Goal: Task Accomplishment & Management: Use online tool/utility

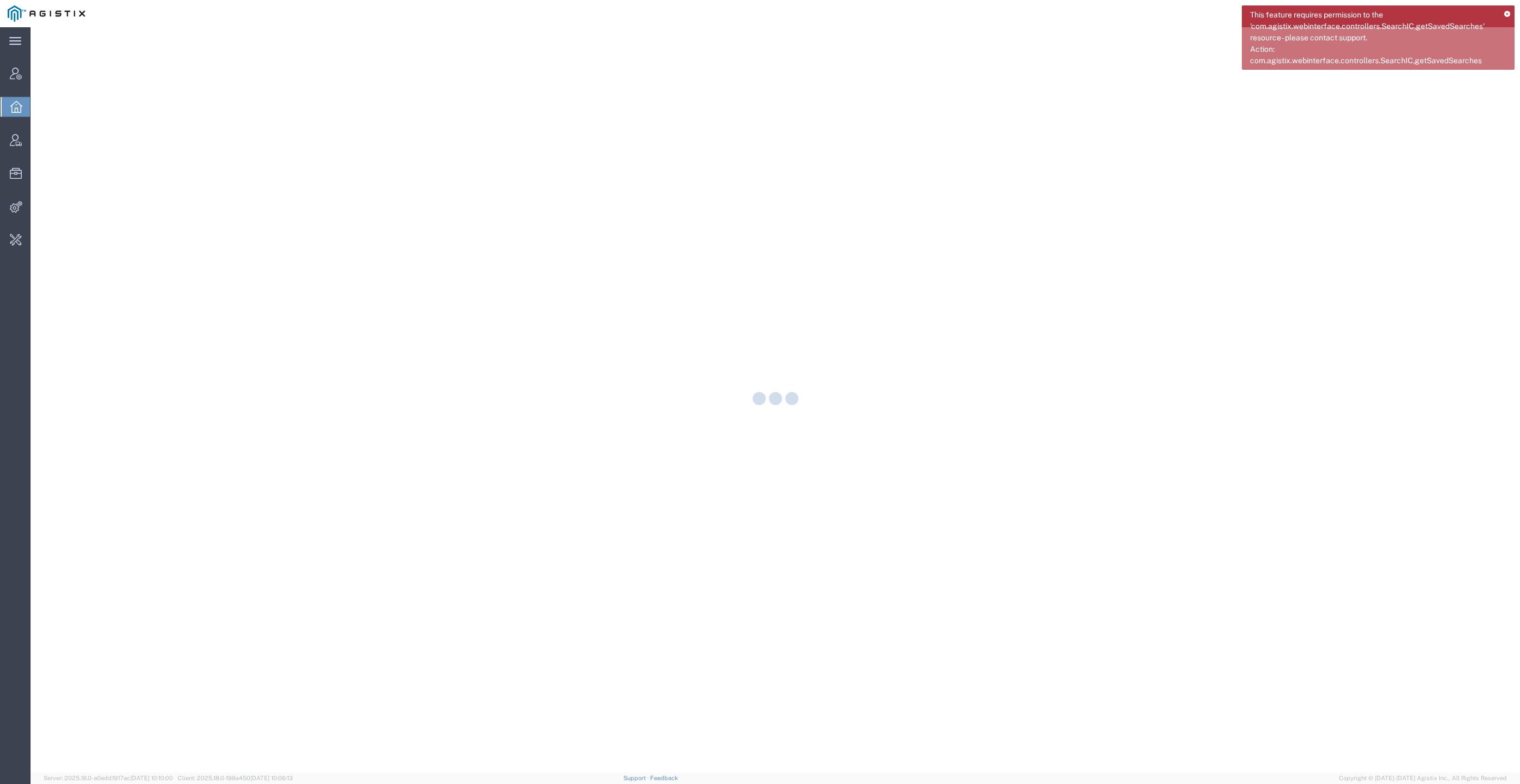
drag, startPoint x: 1421, startPoint y: 16, endPoint x: 1415, endPoint y: 14, distance: 6.3
click at [1409, 15] on span "This feature requires permission to the 'com.agistix.webinterface.controllers.S…" at bounding box center [1374, 37] width 247 height 58
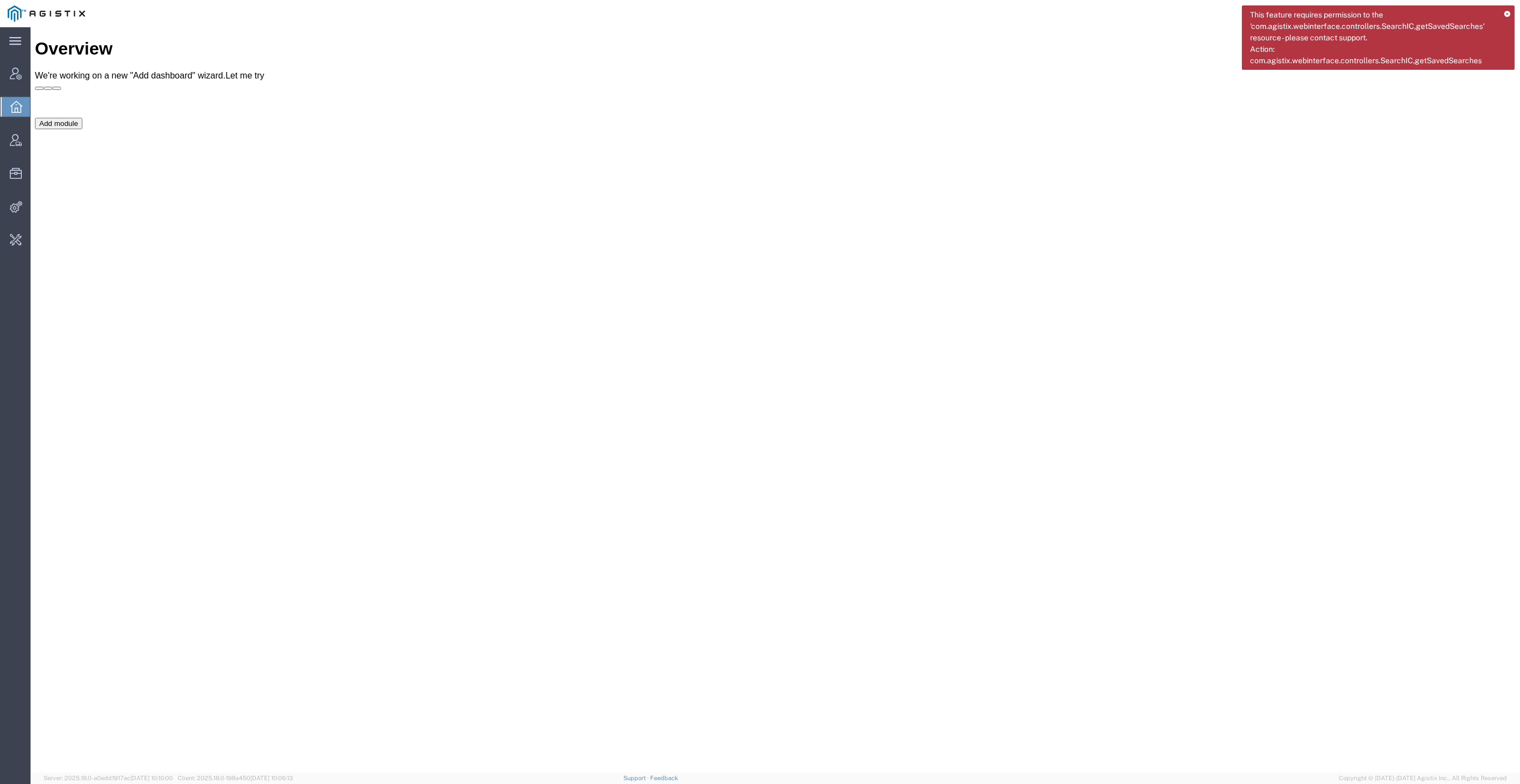
click at [1515, 18] on nav "[PERSON_NAME]" at bounding box center [763, 14] width 1513 height 28
click at [1511, 18] on div "This feature requires permission to the 'com.agistix.webinterface.controllers.S…" at bounding box center [1378, 37] width 273 height 64
click at [1510, 10] on div "This feature requires permission to the 'com.agistix.webinterface.controllers.S…" at bounding box center [1378, 37] width 273 height 64
click at [1504, 13] on div "This feature requires permission to the 'com.agistix.webinterface.controllers.S…" at bounding box center [1378, 37] width 273 height 64
click at [1509, 11] on icon at bounding box center [1507, 14] width 6 height 6
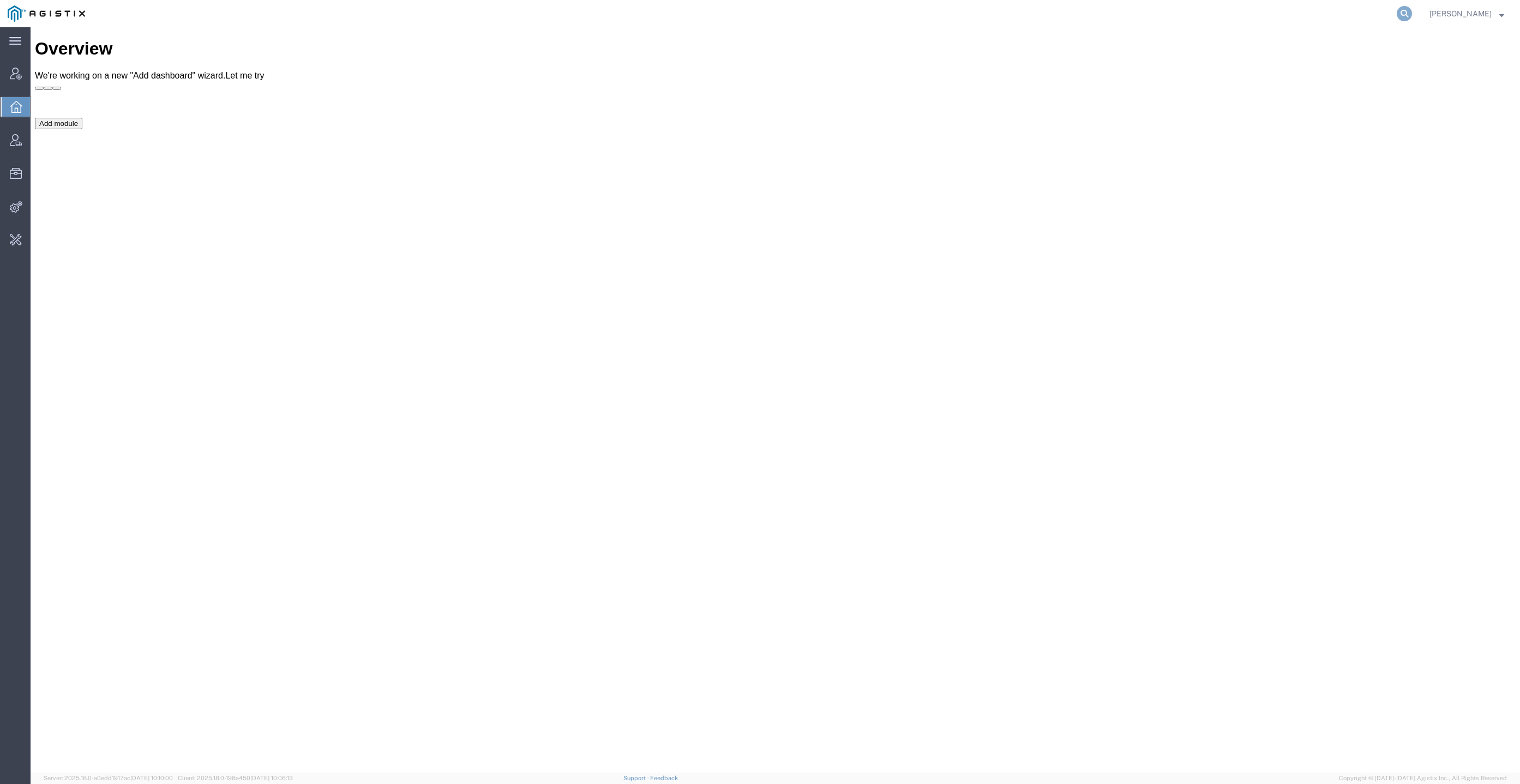
click at [1412, 8] on icon at bounding box center [1404, 13] width 15 height 15
type input "PG&E"
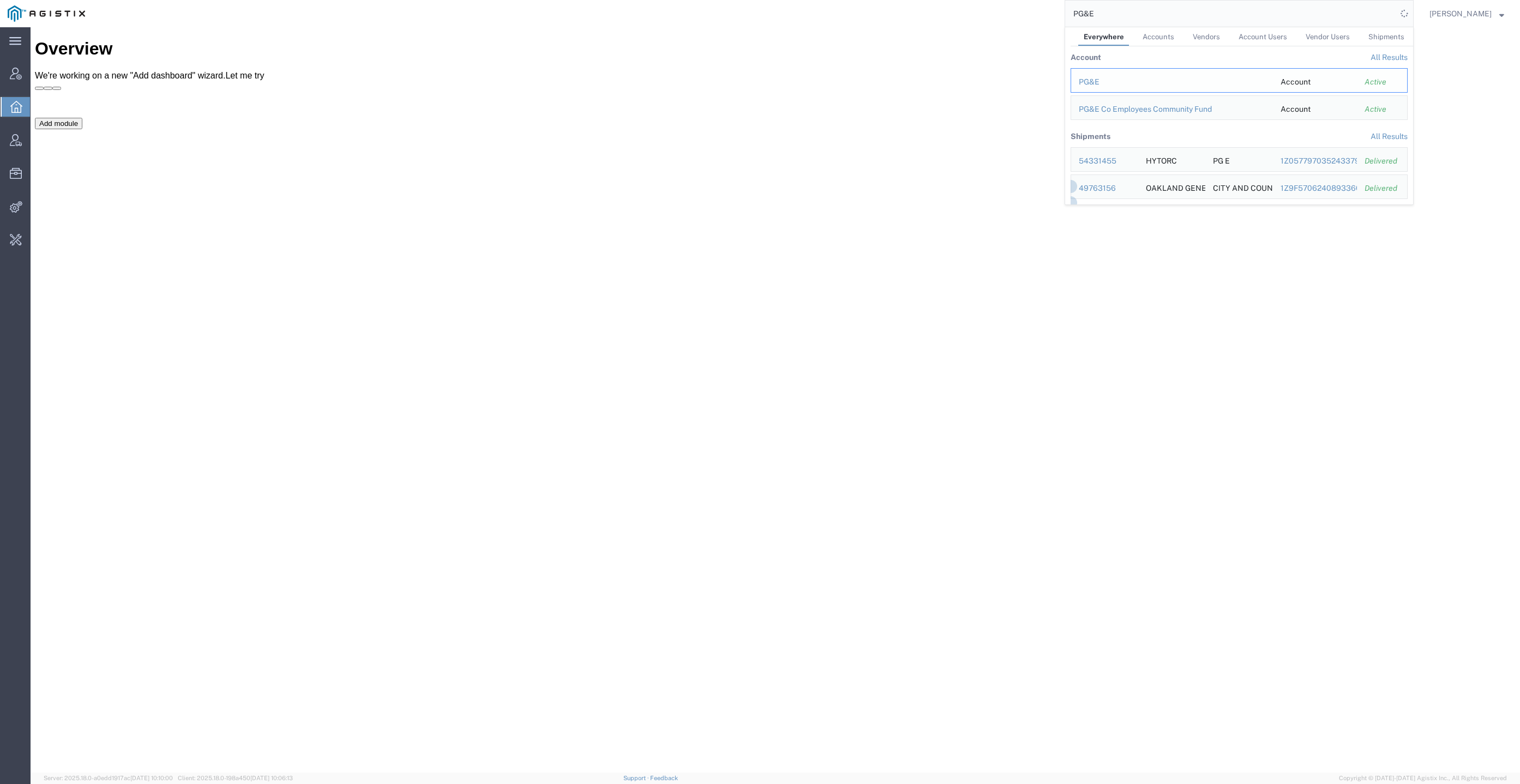
click at [1109, 82] on div "PG&E" at bounding box center [1172, 82] width 187 height 11
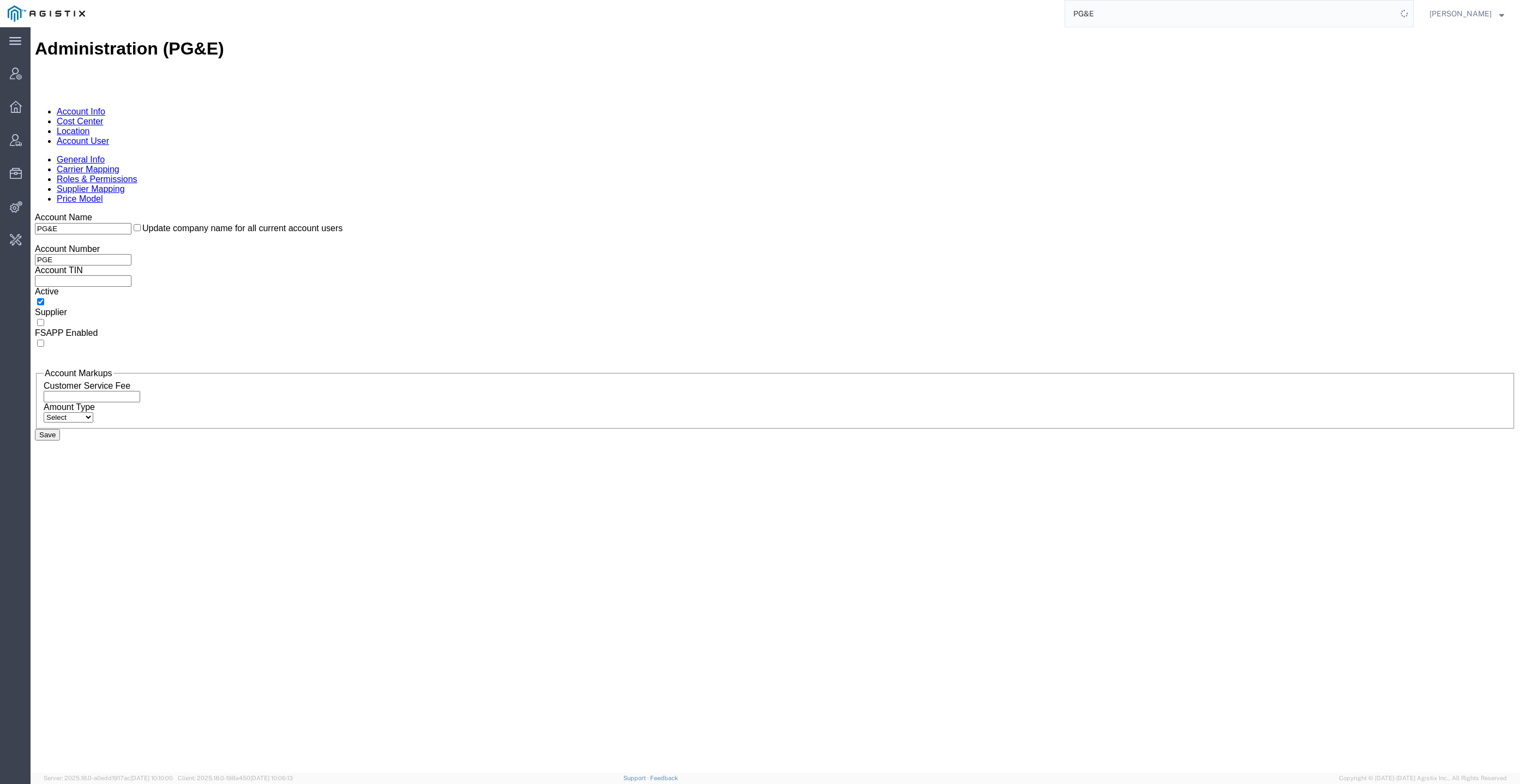
click at [109, 136] on link "Account User" at bounding box center [83, 140] width 52 height 9
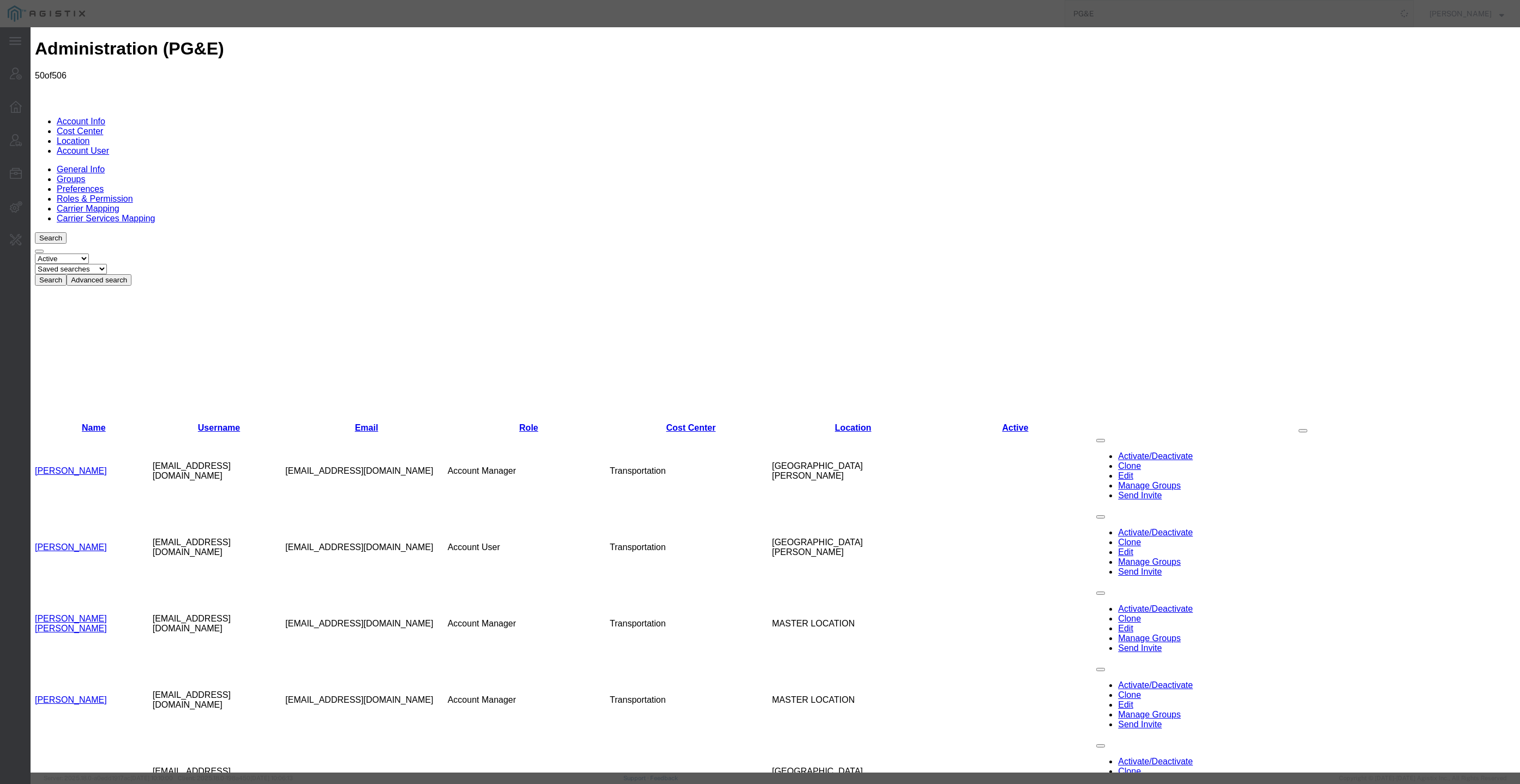
select select "COSTCENTER"
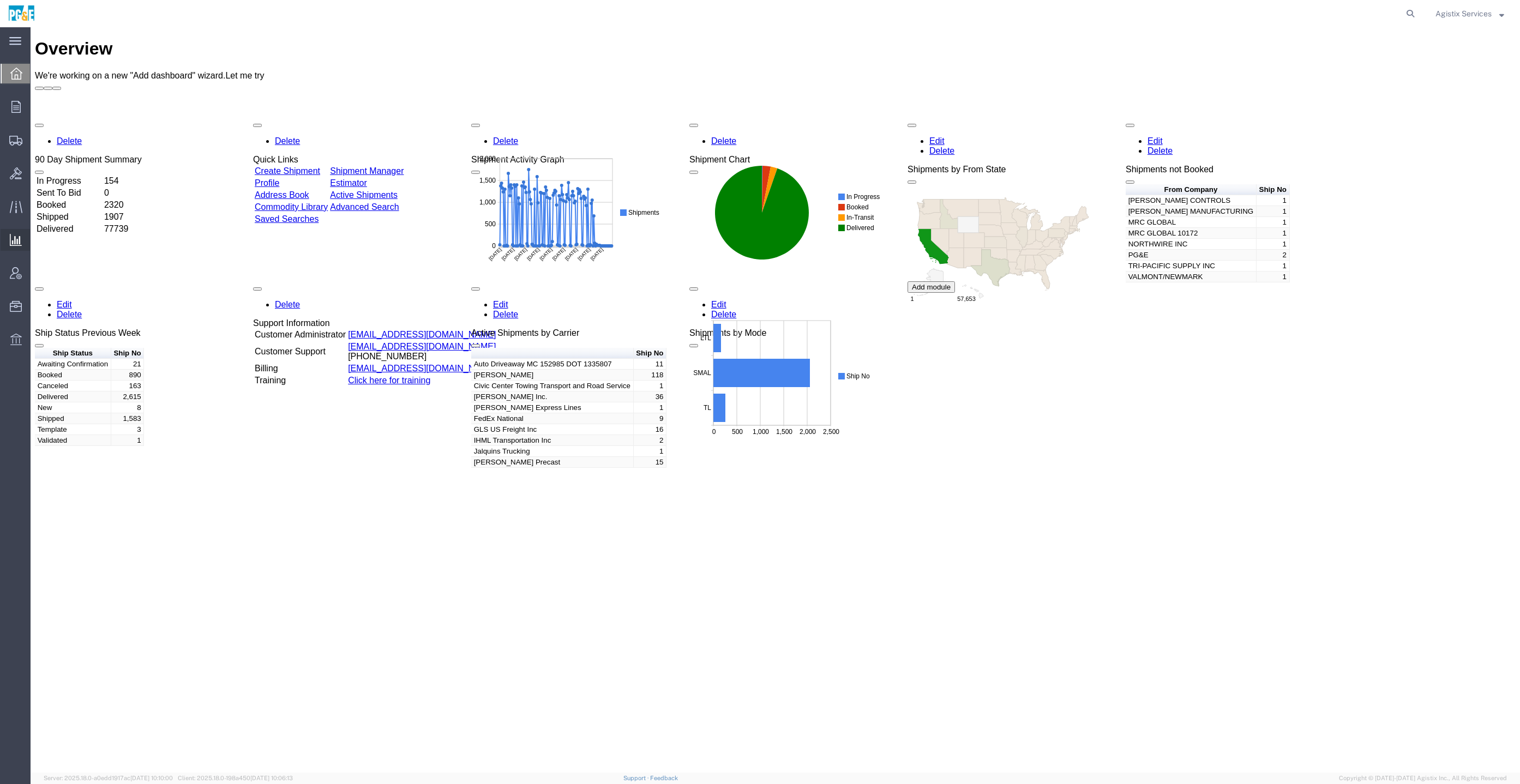
click at [13, 242] on icon at bounding box center [15, 239] width 12 height 12
